Goal: Entertainment & Leisure: Consume media (video, audio)

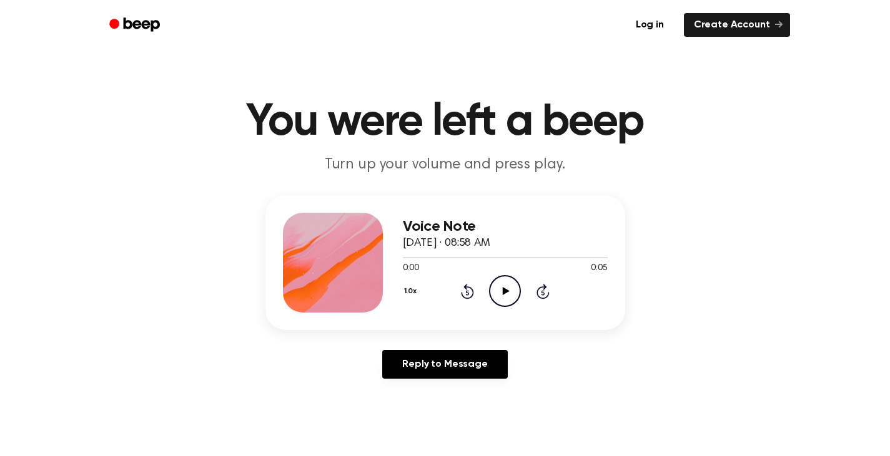
click at [500, 290] on icon "Play Audio" at bounding box center [505, 291] width 32 height 32
click at [508, 292] on icon at bounding box center [506, 291] width 7 height 8
click at [494, 292] on icon "Play Audio" at bounding box center [505, 291] width 32 height 32
click at [498, 287] on icon "Play Audio" at bounding box center [505, 291] width 32 height 32
click at [504, 277] on icon "Play Audio" at bounding box center [505, 291] width 32 height 32
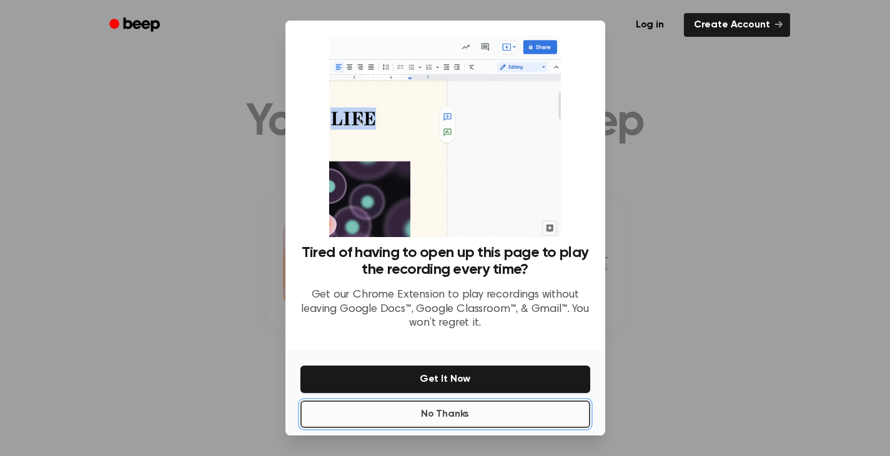
click at [486, 411] on button "No Thanks" at bounding box center [445, 414] width 290 height 27
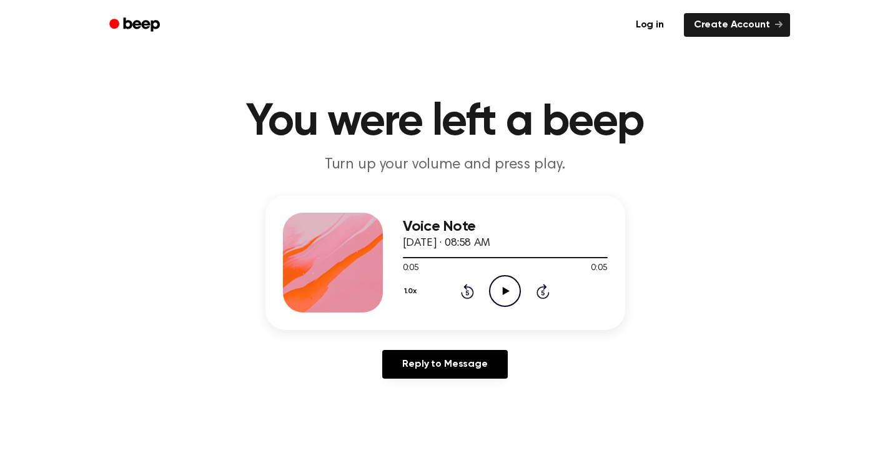
click at [494, 284] on icon "Play Audio" at bounding box center [505, 291] width 32 height 32
